Goal: Transaction & Acquisition: Download file/media

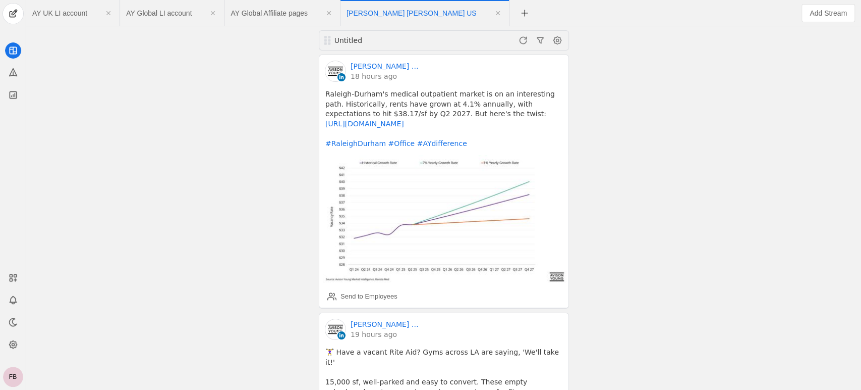
click at [246, 13] on span "AY Global Affiliate pages" at bounding box center [269, 13] width 77 height 7
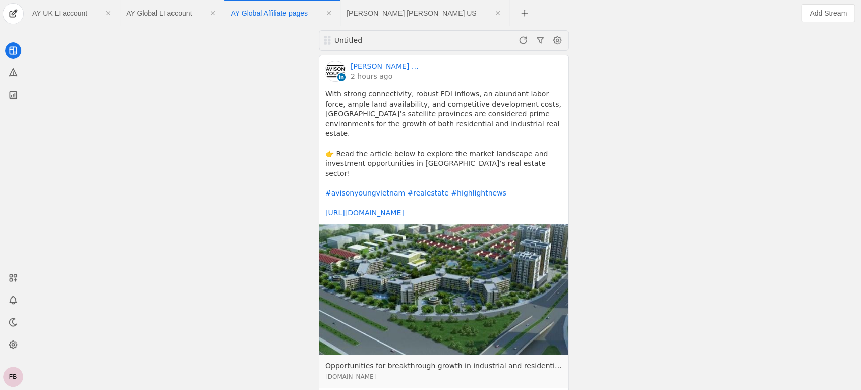
click at [145, 12] on span "AY Global LI account" at bounding box center [159, 13] width 66 height 7
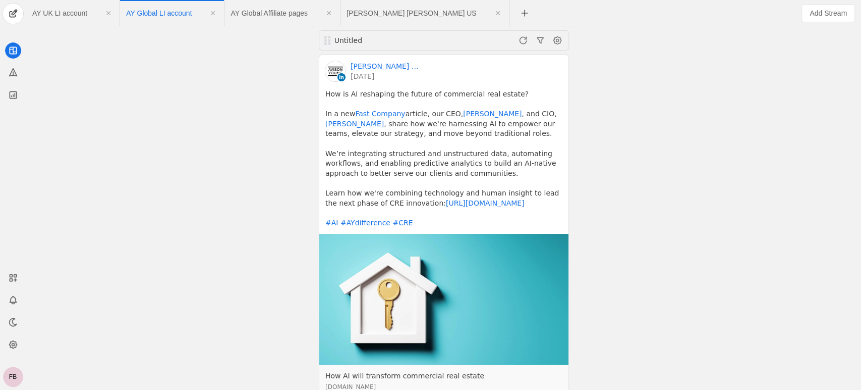
click at [66, 16] on span "AY UK LI account" at bounding box center [59, 13] width 55 height 7
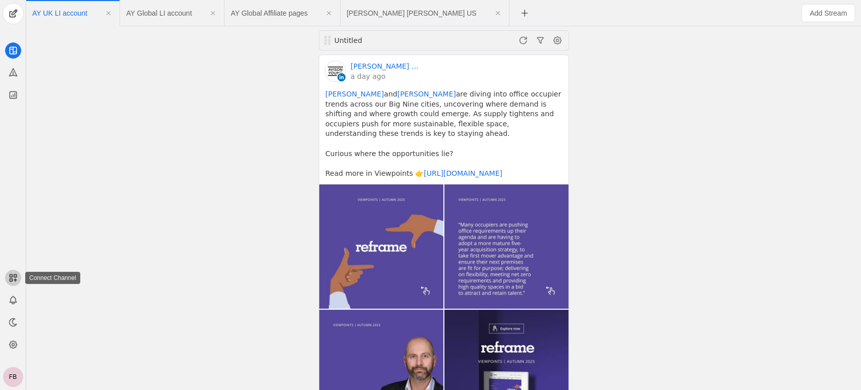
click at [10, 282] on icon at bounding box center [13, 277] width 10 height 10
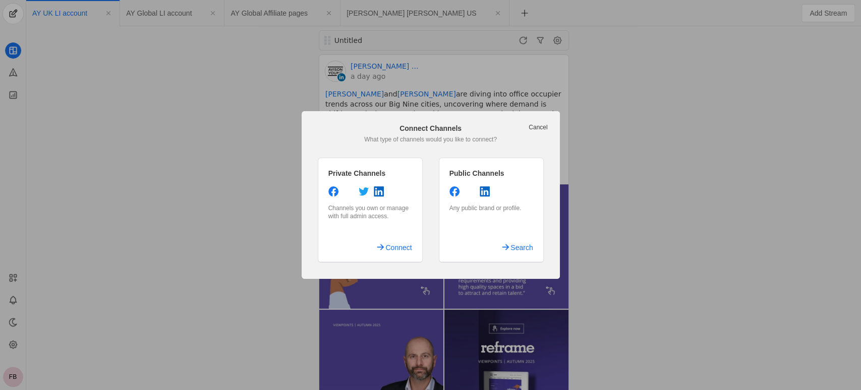
click at [538, 128] on link "Cancel" at bounding box center [538, 127] width 19 height 8
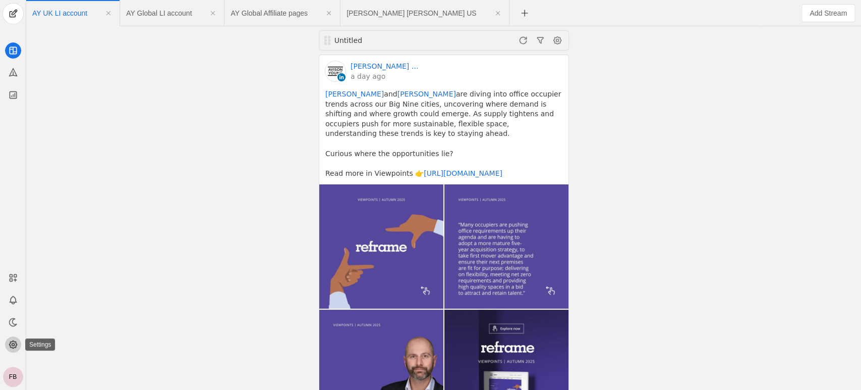
click at [14, 341] on icon at bounding box center [13, 344] width 10 height 10
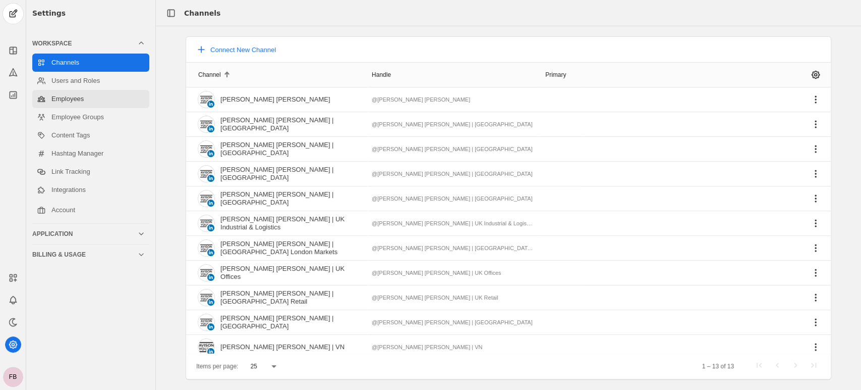
click at [78, 97] on link "Employees" at bounding box center [90, 99] width 117 height 18
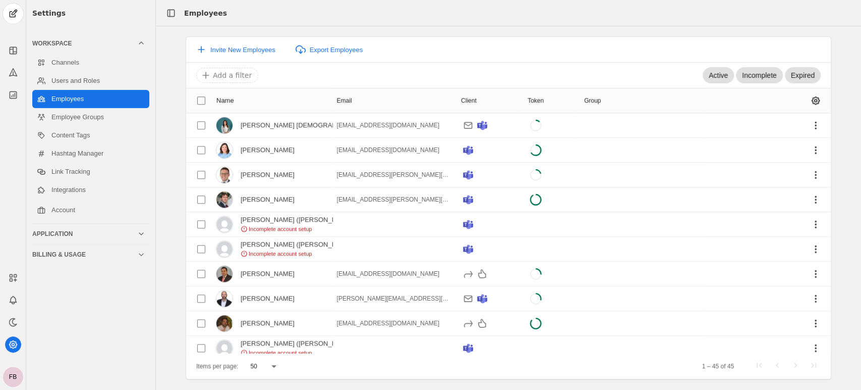
scroll to position [847, 0]
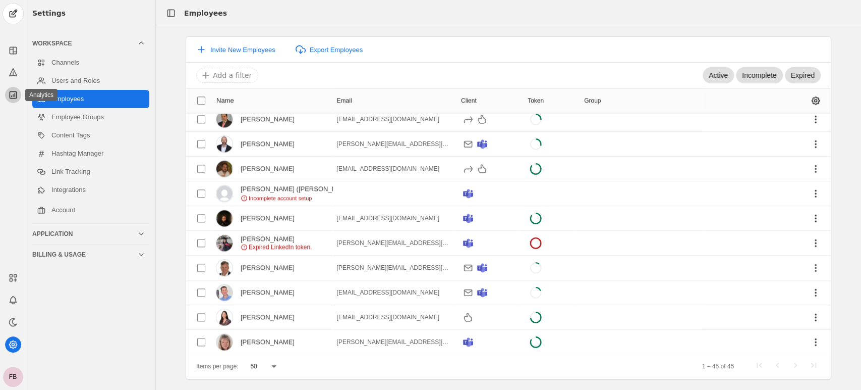
click at [13, 93] on icon at bounding box center [13, 95] width 10 height 10
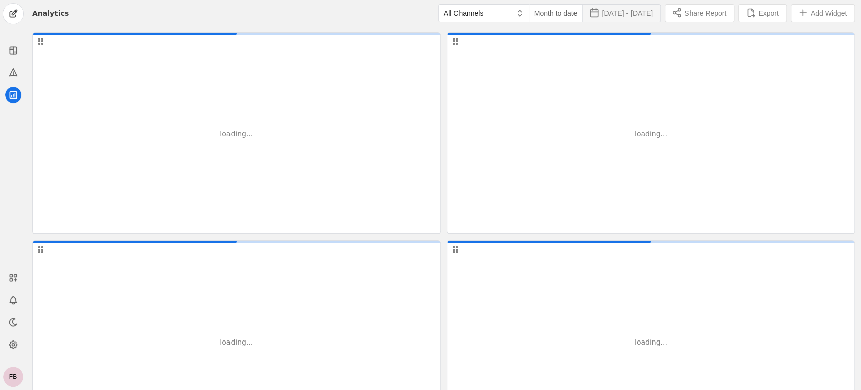
click at [613, 13] on span "[DATE] - [DATE]" at bounding box center [627, 13] width 51 height 10
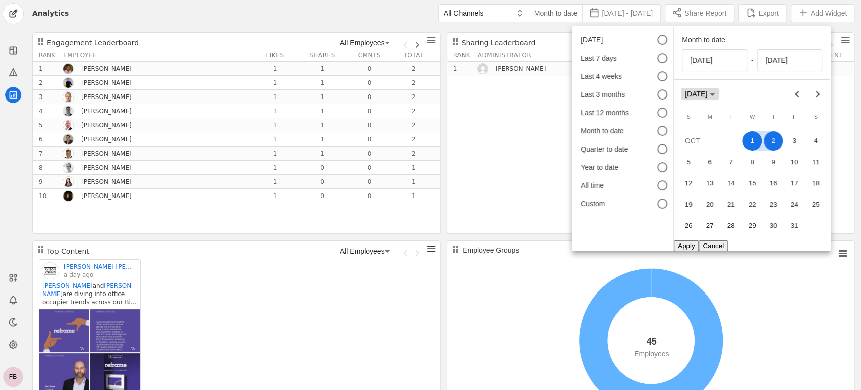
click at [715, 95] on icon "Choose month and year" at bounding box center [712, 94] width 5 height 3
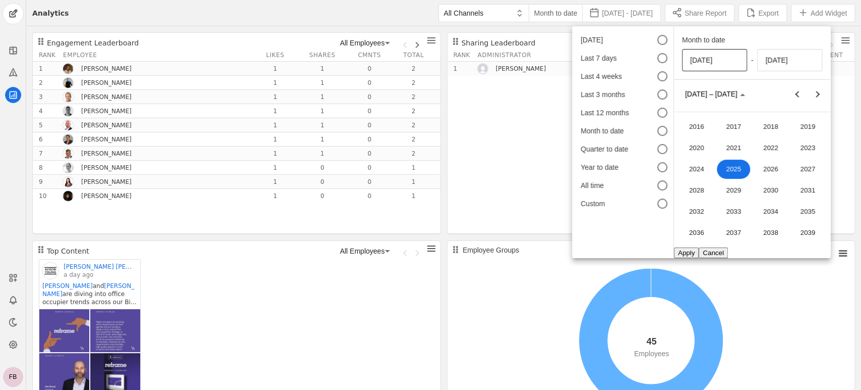
click at [713, 60] on input "[DATE]" at bounding box center [714, 60] width 49 height 12
click at [697, 60] on input "[DATE]" at bounding box center [714, 60] width 49 height 12
click at [773, 59] on input "[DATE]" at bounding box center [790, 60] width 49 height 12
click at [715, 252] on button "Cancel" at bounding box center [713, 252] width 29 height 11
type input "[DATE]"
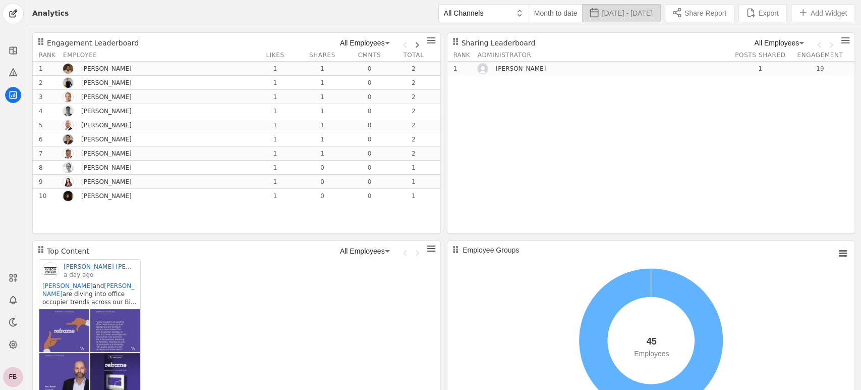
click at [615, 13] on span "[DATE] - [DATE]" at bounding box center [627, 13] width 51 height 10
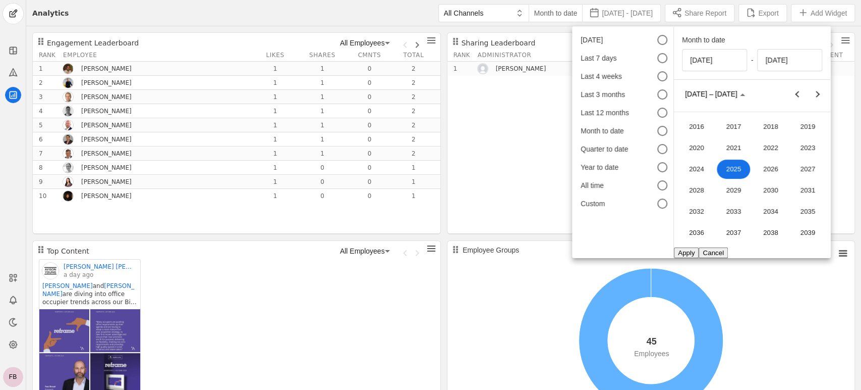
click at [732, 166] on span "2025" at bounding box center [733, 168] width 33 height 19
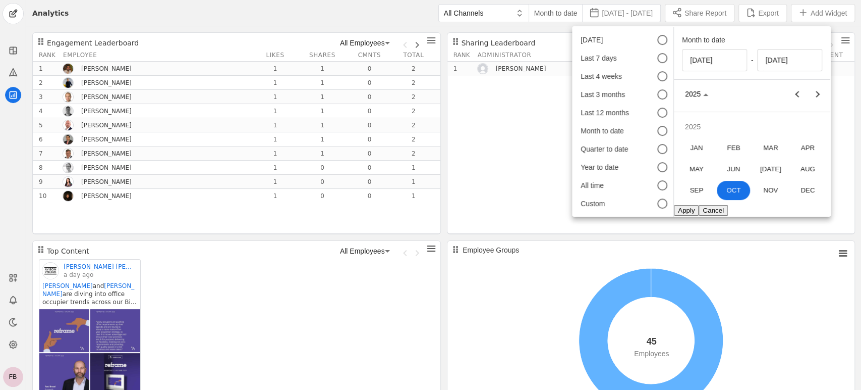
click at [695, 186] on span "SEP" at bounding box center [696, 189] width 33 height 19
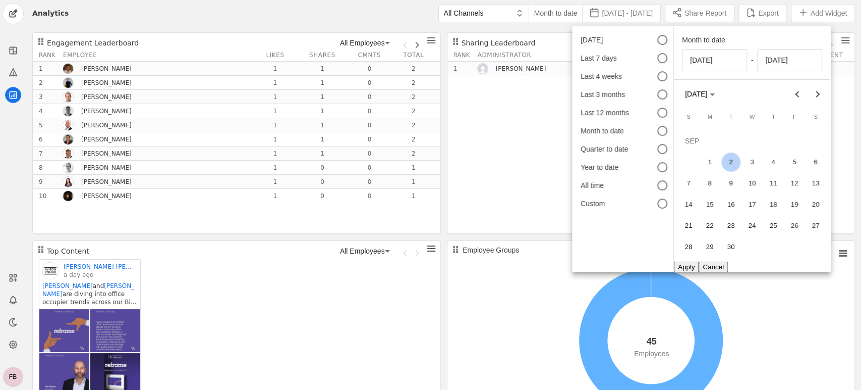
click at [710, 158] on span "1" at bounding box center [709, 161] width 19 height 19
type input "[DATE]"
click at [729, 243] on span "30" at bounding box center [730, 246] width 19 height 19
type input "[DATE]"
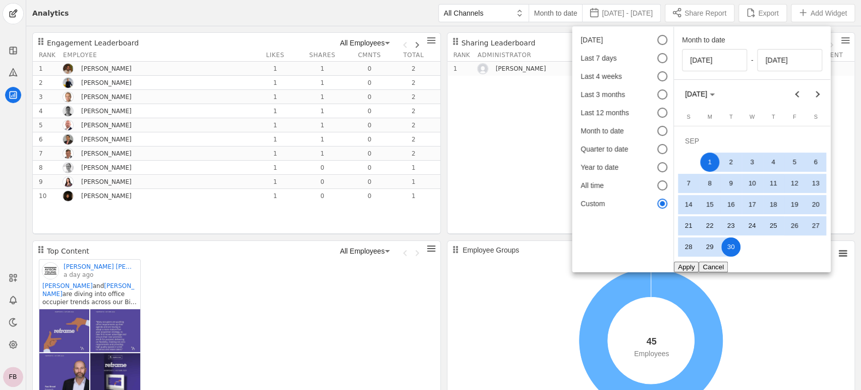
click at [686, 266] on button "Apply" at bounding box center [686, 266] width 25 height 11
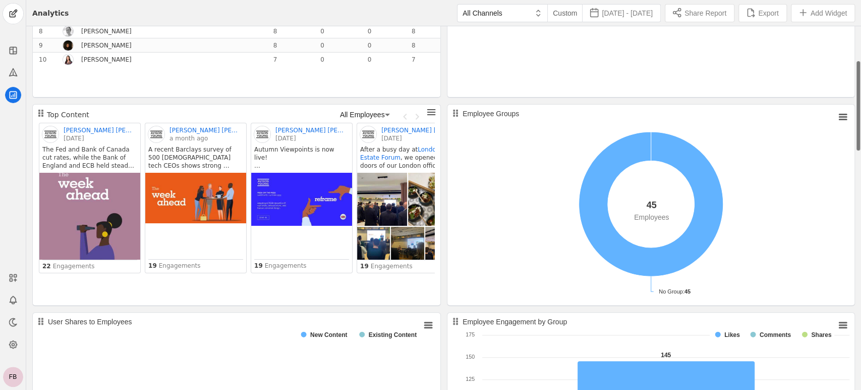
scroll to position [130, 0]
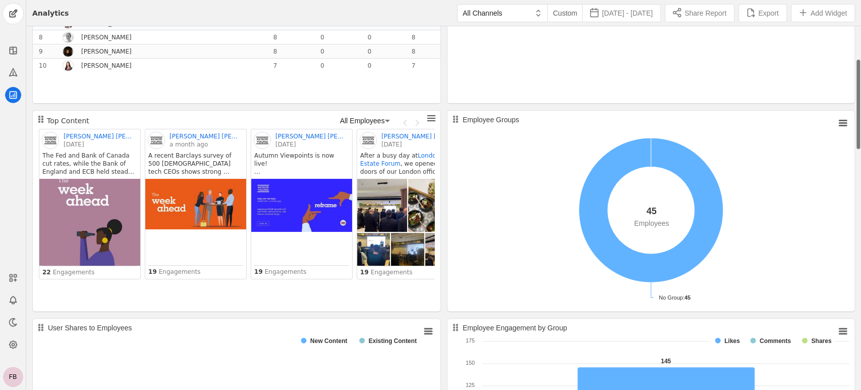
drag, startPoint x: 858, startPoint y: 72, endPoint x: 858, endPoint y: 104, distance: 32.3
drag, startPoint x: 860, startPoint y: 142, endPoint x: 859, endPoint y: 186, distance: 43.9
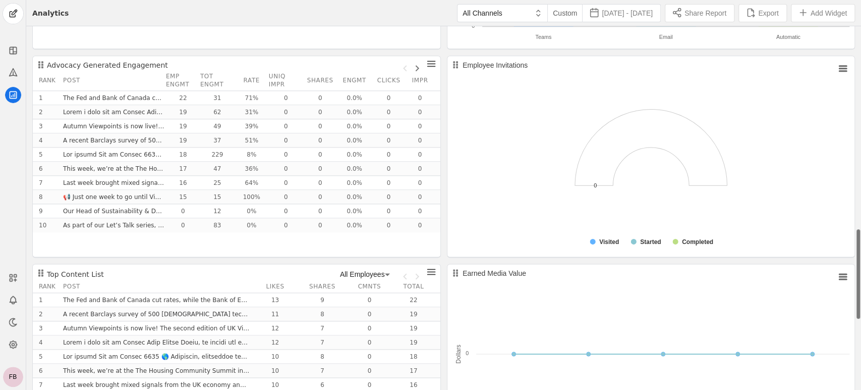
scroll to position [815, 0]
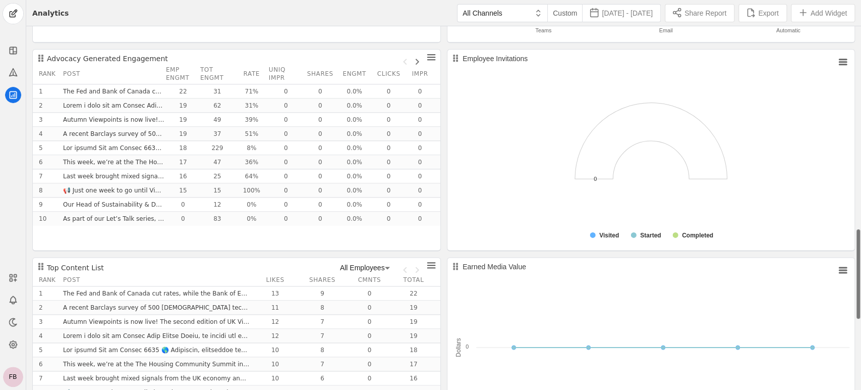
drag, startPoint x: 858, startPoint y: 81, endPoint x: 860, endPoint y: 251, distance: 169.5
click at [430, 58] on span "undefined" at bounding box center [431, 57] width 10 height 10
click at [404, 80] on span "Download CSV" at bounding box center [403, 80] width 50 height 10
click at [418, 63] on span "Next page" at bounding box center [414, 58] width 12 height 12
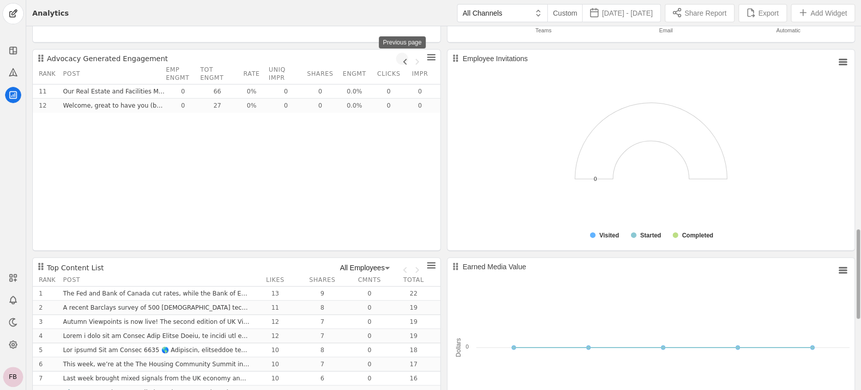
click at [404, 61] on span "Previous page" at bounding box center [402, 58] width 12 height 12
